Goal: Information Seeking & Learning: Learn about a topic

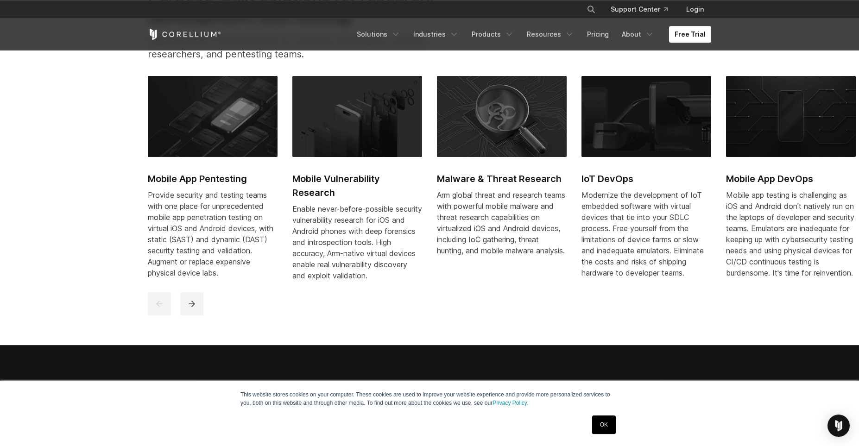
scroll to position [512, 0]
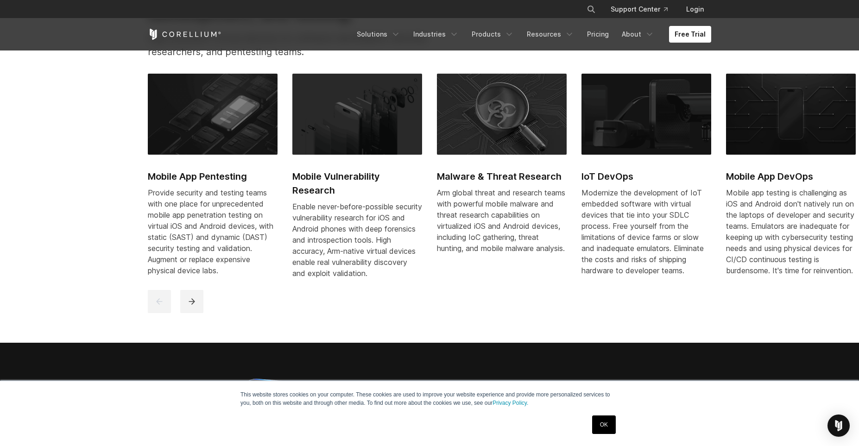
click at [223, 134] on img at bounding box center [213, 114] width 130 height 81
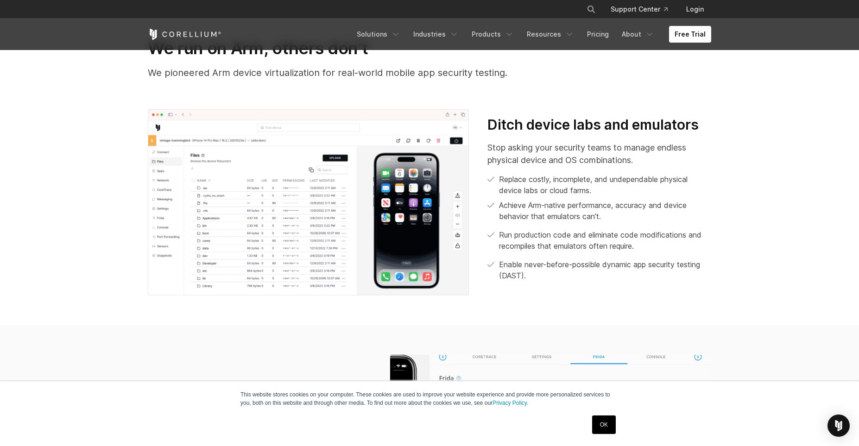
scroll to position [320, 0]
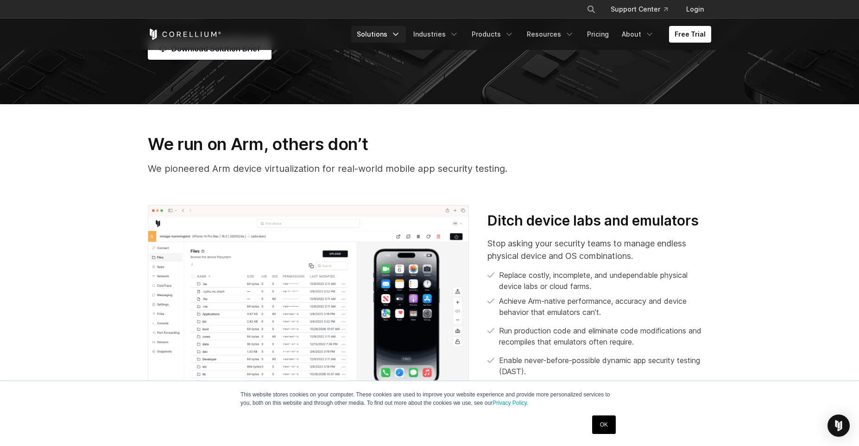
click at [391, 37] on link "Solutions" at bounding box center [378, 34] width 55 height 17
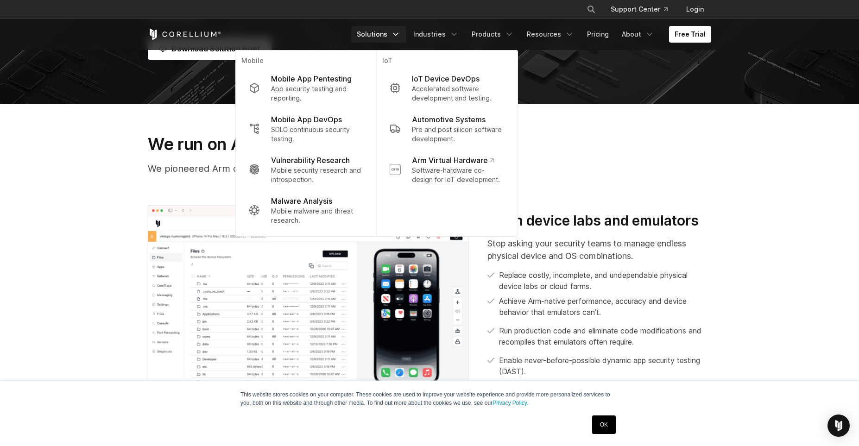
click at [178, 164] on p "We pioneered Arm device virtualization for real-world mobile app security testi…" at bounding box center [430, 169] width 564 height 14
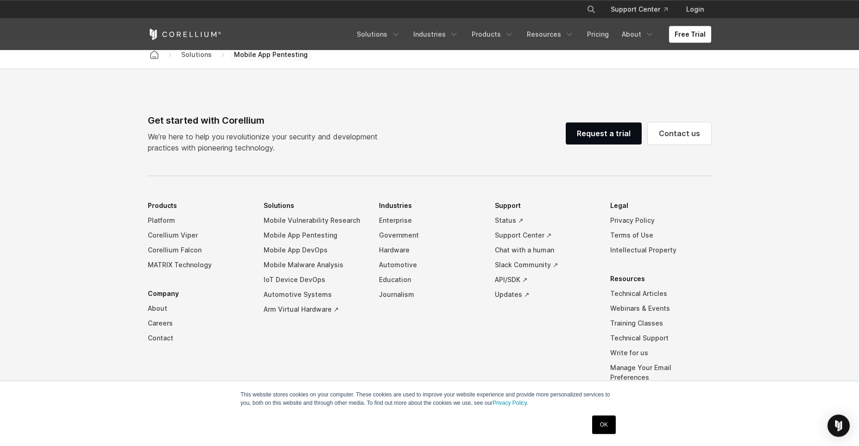
scroll to position [2929, 0]
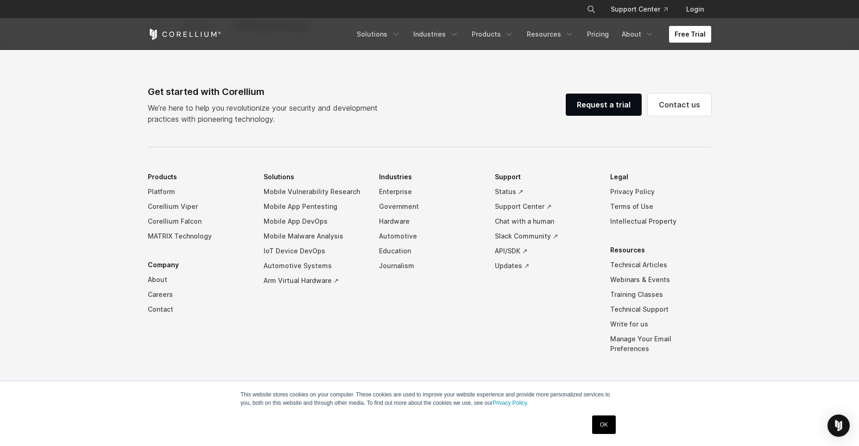
click at [685, 32] on link "Free Trial" at bounding box center [690, 34] width 42 height 17
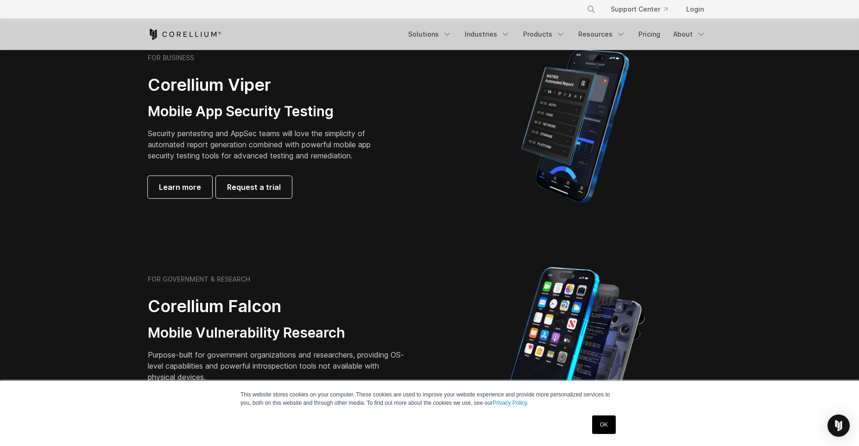
scroll to position [256, 0]
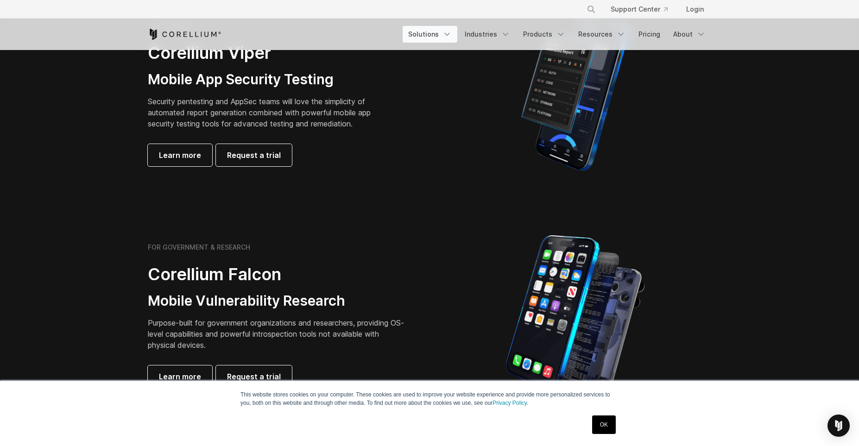
click at [443, 40] on link "Solutions" at bounding box center [430, 34] width 55 height 17
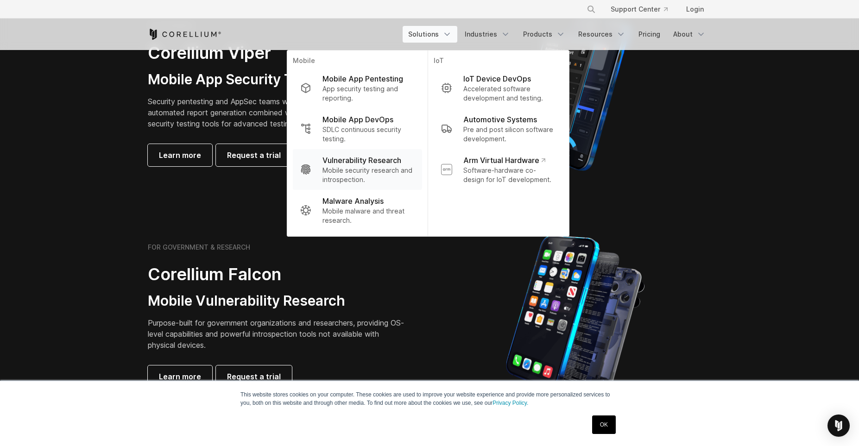
click at [365, 159] on p "Vulnerability Research" at bounding box center [362, 160] width 79 height 11
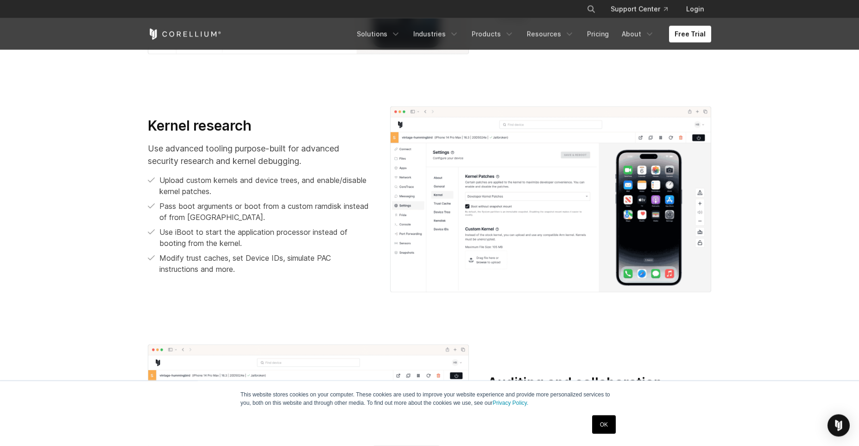
scroll to position [1215, 0]
